Goal: Register for event/course

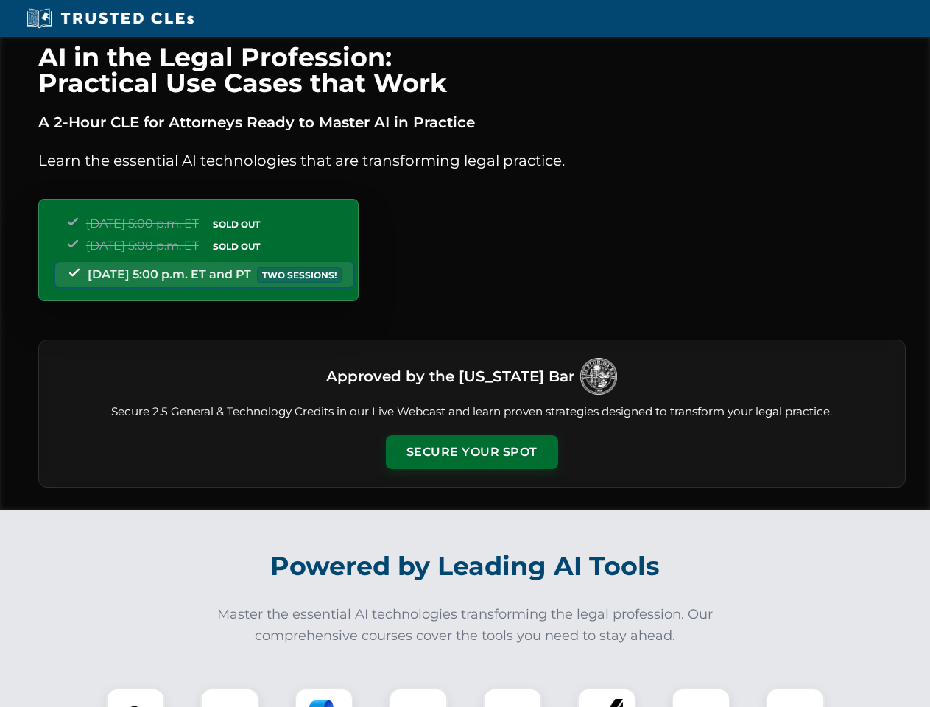
click at [471, 452] on button "Secure Your Spot" at bounding box center [472, 452] width 172 height 34
click at [136, 698] on img at bounding box center [135, 717] width 43 height 43
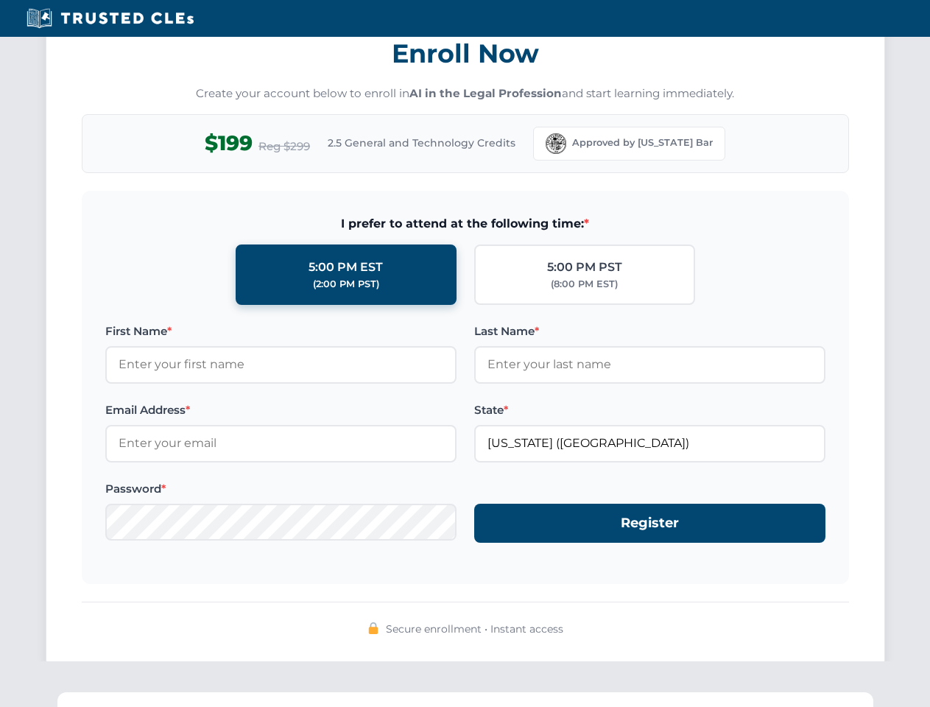
scroll to position [1446, 0]
